Goal: Task Accomplishment & Management: Complete application form

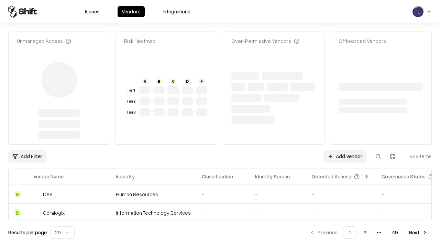
click at [345, 150] on link "Add Vendor" at bounding box center [344, 156] width 43 height 12
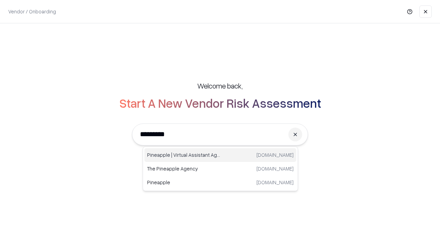
click at [220, 155] on div "Pineapple | Virtual Assistant Agency [DOMAIN_NAME]" at bounding box center [220, 155] width 152 height 14
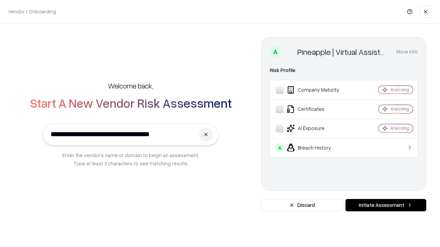
type input "**********"
click at [386, 205] on button "Initiate Assessment" at bounding box center [385, 205] width 81 height 12
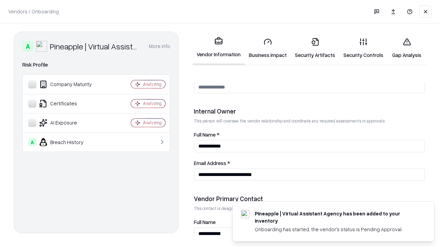
scroll to position [356, 0]
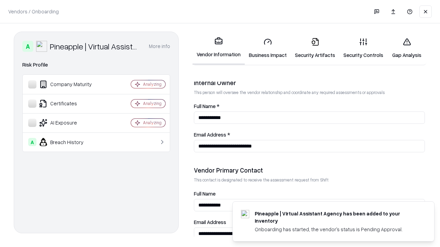
click at [315, 48] on link "Security Artifacts" at bounding box center [315, 48] width 48 height 32
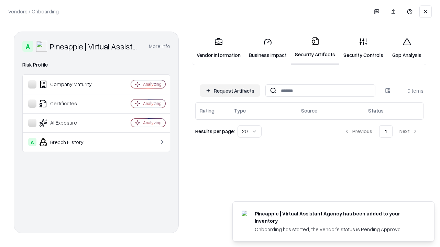
click at [230, 91] on button "Request Artifacts" at bounding box center [230, 91] width 60 height 12
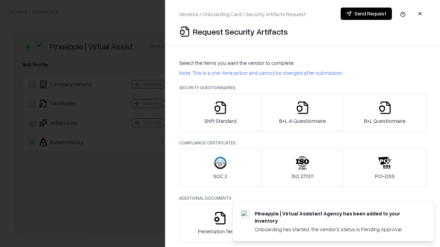
click at [384, 113] on icon "button" at bounding box center [385, 108] width 14 height 14
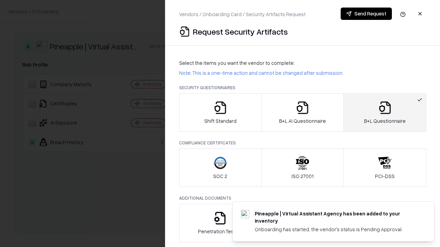
click at [302, 113] on icon "button" at bounding box center [302, 108] width 14 height 14
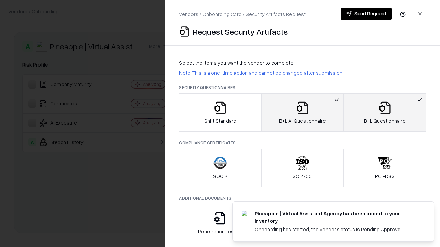
click at [366, 14] on button "Send Request" at bounding box center [365, 14] width 51 height 12
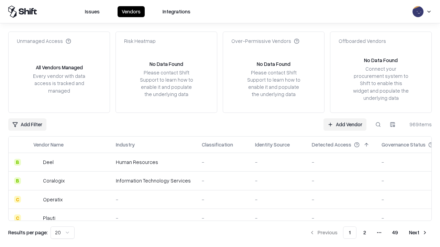
click at [378, 124] on button at bounding box center [378, 125] width 12 height 12
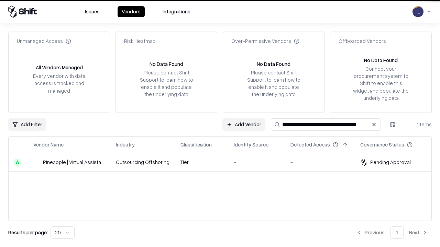
type input "**********"
click at [224, 162] on td "Tier 1" at bounding box center [201, 162] width 53 height 19
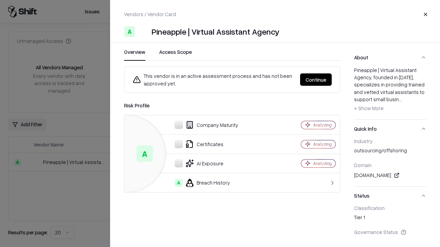
click at [316, 80] on button "Continue" at bounding box center [316, 80] width 32 height 12
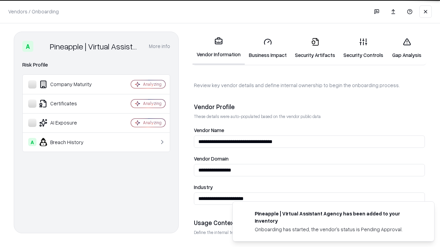
click at [315, 48] on link "Security Artifacts" at bounding box center [315, 48] width 48 height 32
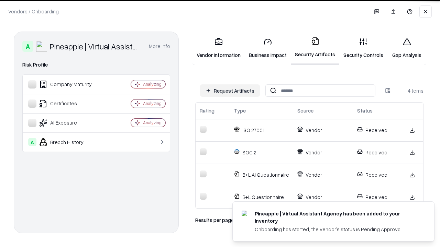
click at [406, 48] on link "Gap Analysis" at bounding box center [406, 48] width 39 height 32
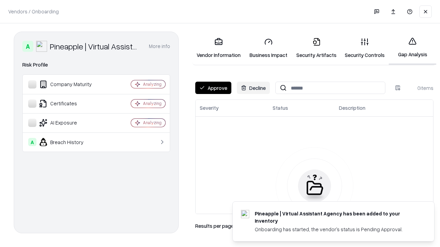
click at [213, 88] on button "Approve" at bounding box center [213, 88] width 36 height 12
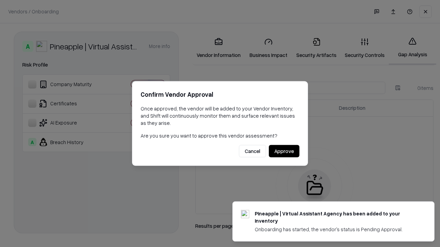
click at [284, 151] on button "Approve" at bounding box center [284, 151] width 31 height 12
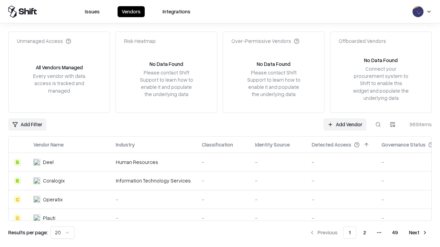
type input "**********"
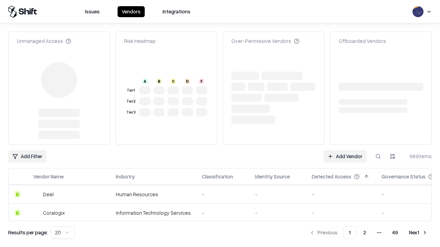
click at [345, 150] on link "Add Vendor" at bounding box center [344, 156] width 43 height 12
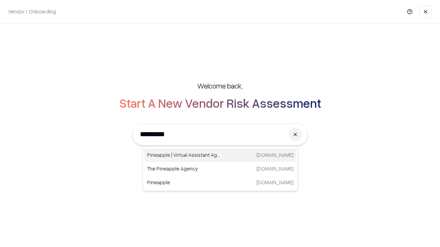
click at [220, 155] on div "Pineapple | Virtual Assistant Agency [DOMAIN_NAME]" at bounding box center [220, 155] width 152 height 14
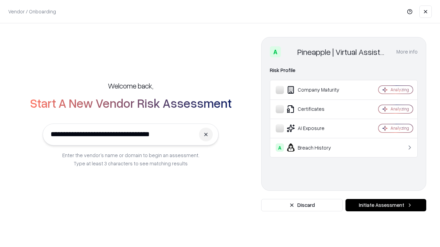
type input "**********"
click at [386, 205] on button "Initiate Assessment" at bounding box center [385, 205] width 81 height 12
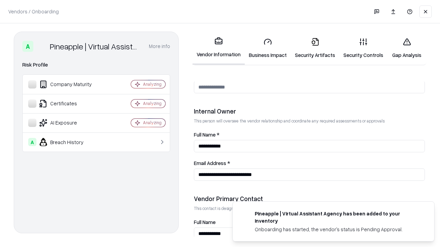
scroll to position [356, 0]
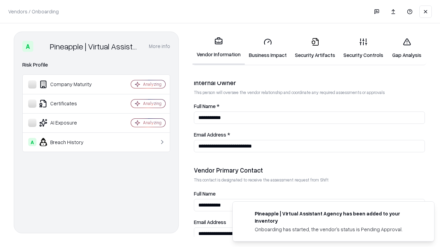
click at [406, 48] on link "Gap Analysis" at bounding box center [406, 48] width 39 height 32
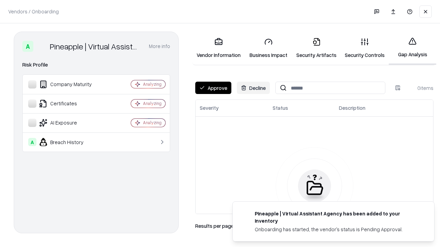
click at [213, 88] on button "Approve" at bounding box center [213, 88] width 36 height 12
